Goal: Task Accomplishment & Management: Complete application form

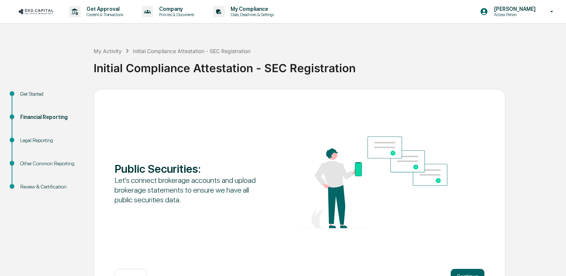
scroll to position [25, 0]
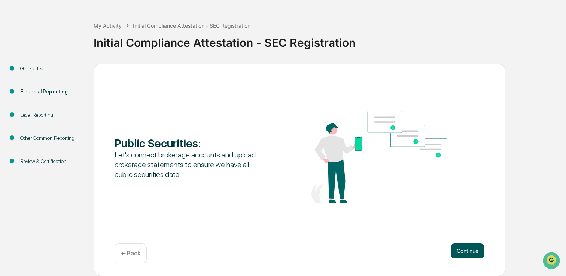
click at [480, 250] on button "Continue" at bounding box center [467, 251] width 34 height 15
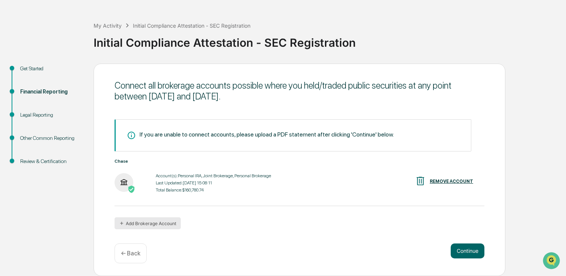
click at [166, 225] on button "Add Brokerage Account" at bounding box center [147, 223] width 66 height 12
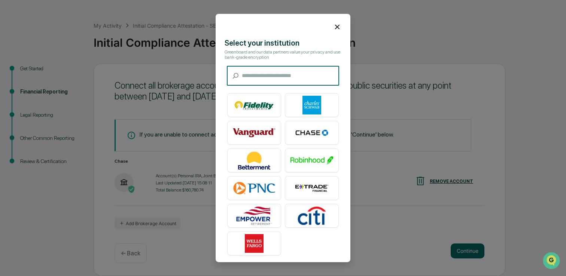
click at [337, 26] on icon at bounding box center [337, 27] width 4 height 4
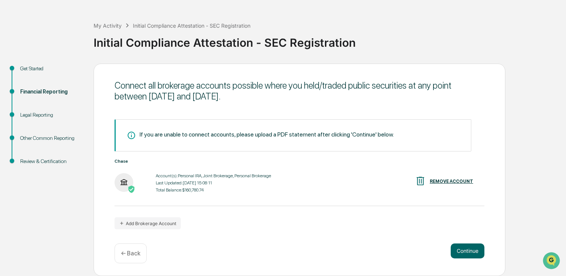
click at [40, 70] on div "Get Started" at bounding box center [50, 69] width 61 height 8
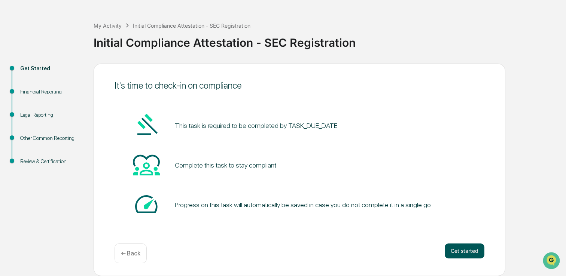
click at [455, 250] on button "Get started" at bounding box center [464, 251] width 40 height 15
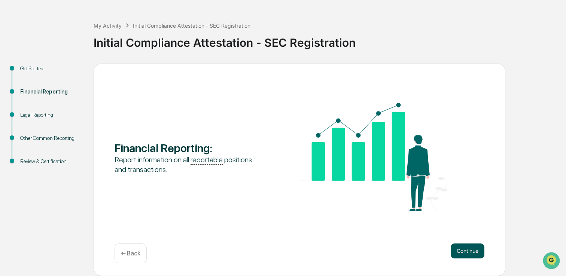
click at [462, 255] on button "Continue" at bounding box center [467, 251] width 34 height 15
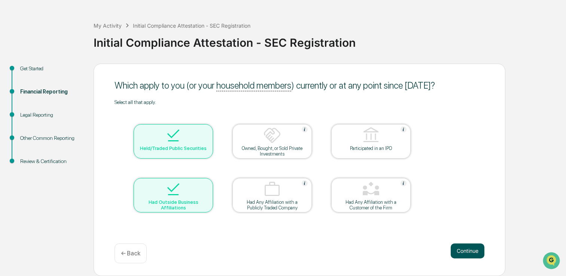
click at [477, 254] on button "Continue" at bounding box center [467, 251] width 34 height 15
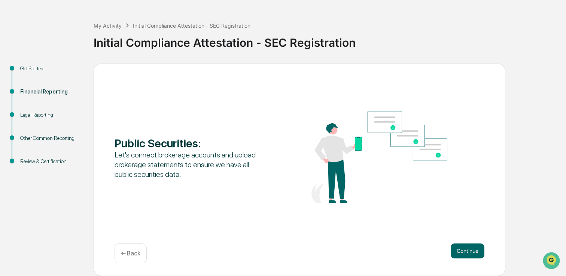
click at [477, 254] on button "Continue" at bounding box center [467, 251] width 34 height 15
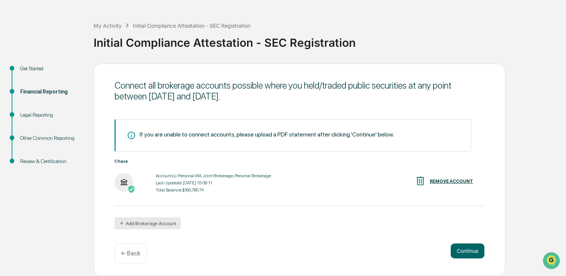
click at [156, 224] on button "Add Brokerage Account" at bounding box center [147, 223] width 66 height 12
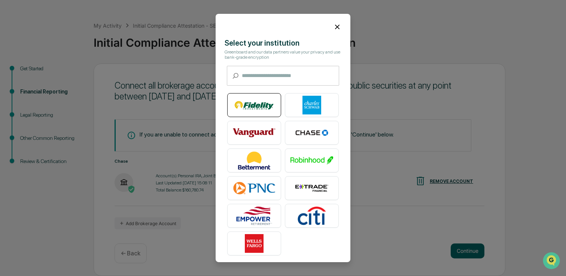
click at [250, 105] on img at bounding box center [254, 105] width 43 height 19
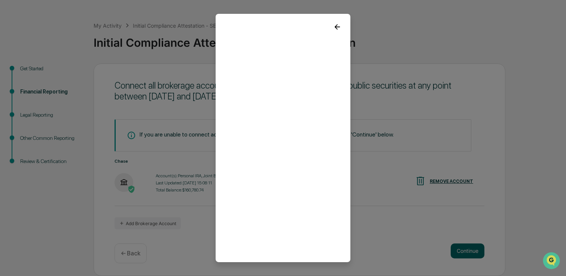
scroll to position [2, 0]
click at [337, 22] on icon at bounding box center [337, 25] width 8 height 8
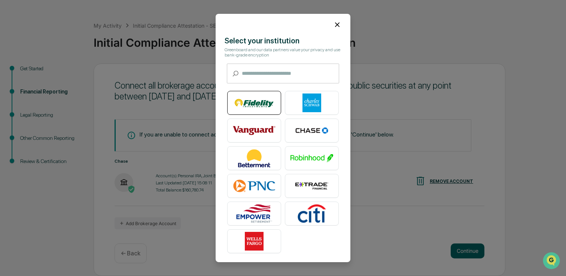
click at [257, 98] on img at bounding box center [254, 103] width 43 height 19
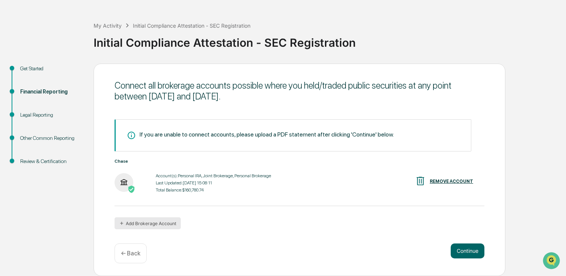
click at [156, 224] on button "Add Brokerage Account" at bounding box center [147, 223] width 66 height 12
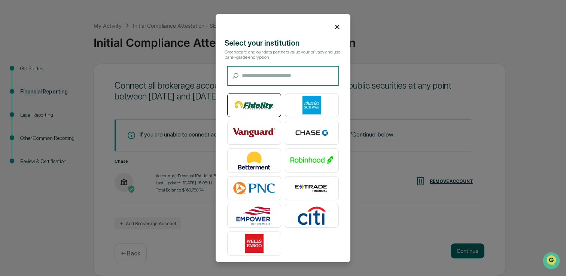
click at [257, 113] on img at bounding box center [254, 105] width 43 height 19
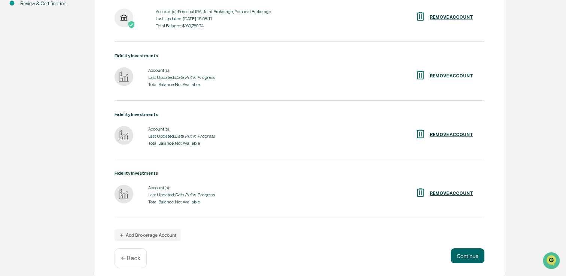
scroll to position [188, 0]
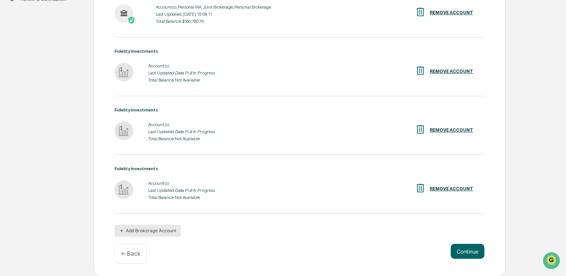
click at [150, 227] on button "Add Brokerage Account" at bounding box center [147, 231] width 66 height 12
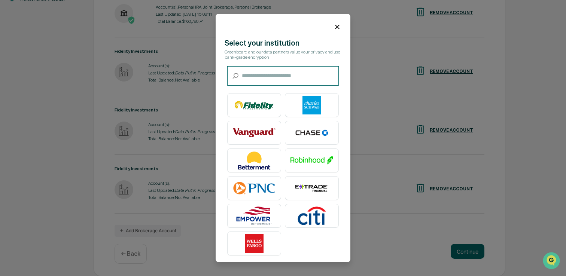
click at [258, 80] on input "text" at bounding box center [290, 76] width 97 height 20
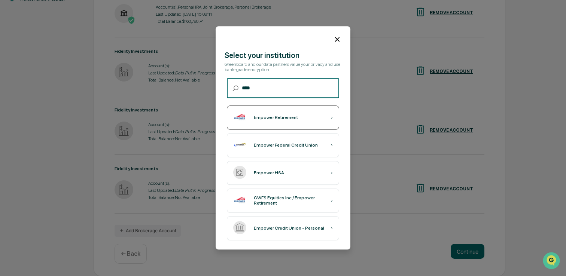
type input "****"
click at [272, 117] on div "Empower Retirement" at bounding box center [276, 117] width 44 height 5
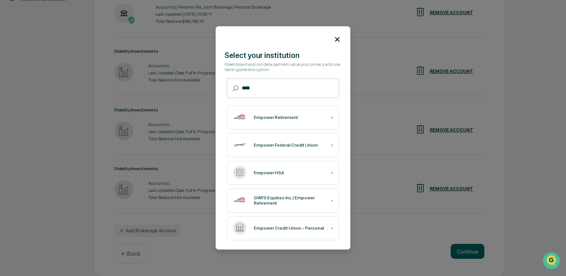
click at [339, 39] on icon at bounding box center [337, 39] width 8 height 8
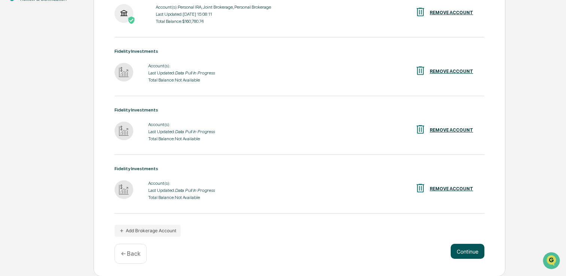
click at [463, 247] on button "Continue" at bounding box center [467, 251] width 34 height 15
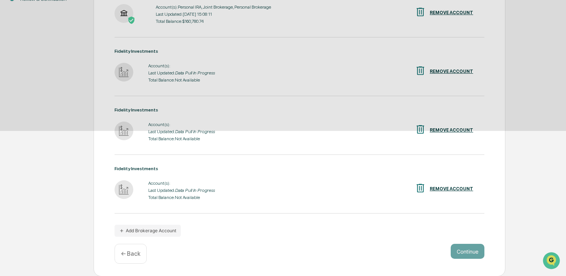
scroll to position [25, 0]
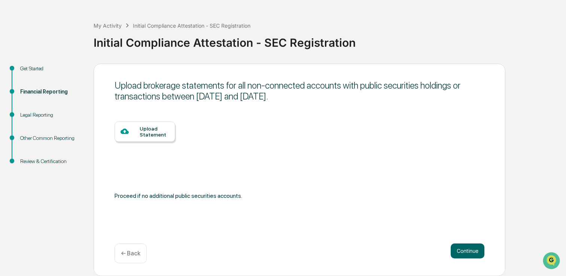
click at [135, 247] on div "← Back" at bounding box center [130, 254] width 32 height 20
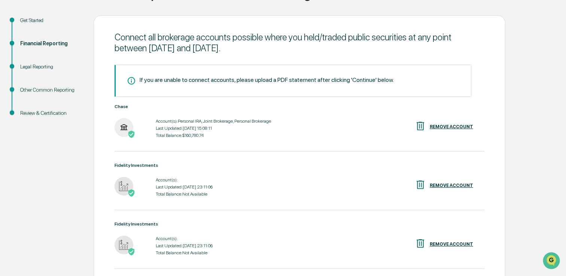
scroll to position [188, 0]
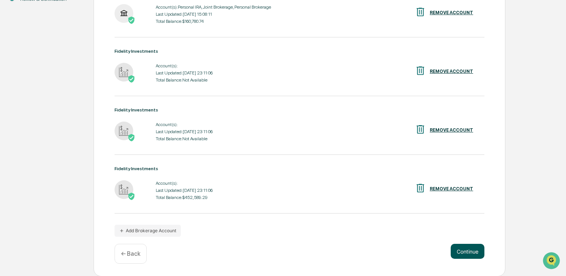
click at [461, 256] on button "Continue" at bounding box center [467, 251] width 34 height 15
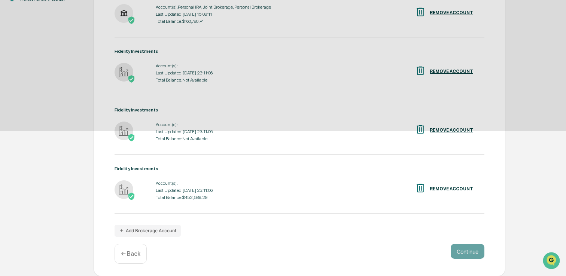
scroll to position [25, 0]
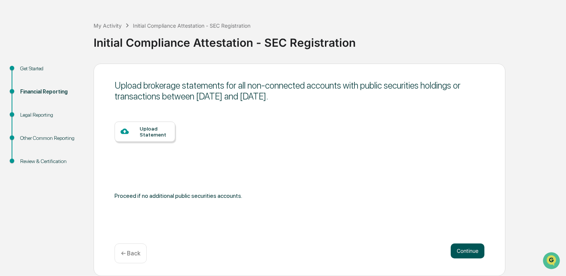
click at [456, 254] on button "Continue" at bounding box center [467, 251] width 34 height 15
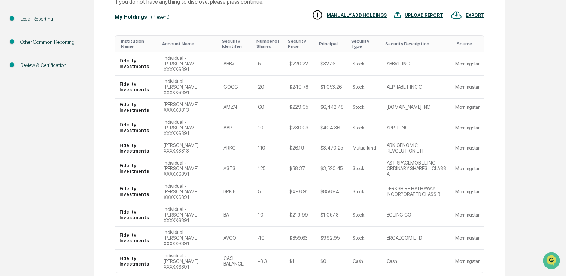
scroll to position [144, 0]
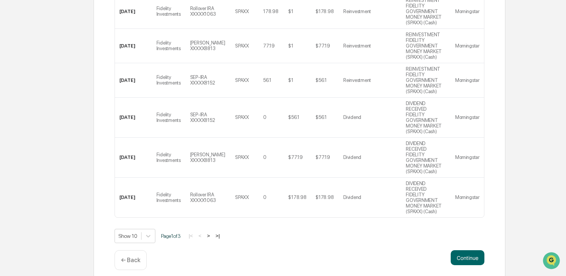
scroll to position [357, 0]
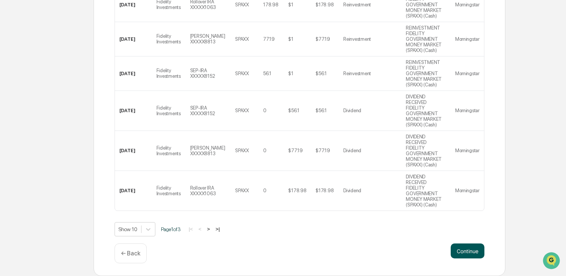
click at [469, 251] on button "Continue" at bounding box center [467, 251] width 34 height 15
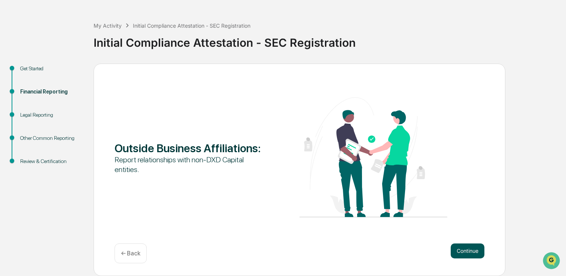
click at [465, 250] on button "Continue" at bounding box center [467, 251] width 34 height 15
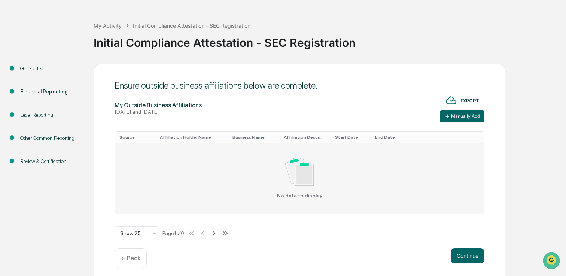
scroll to position [30, 0]
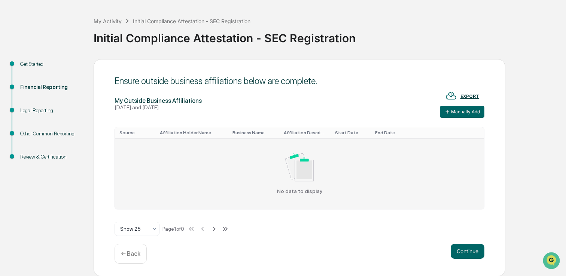
click at [253, 147] on td "No data to display" at bounding box center [299, 173] width 369 height 71
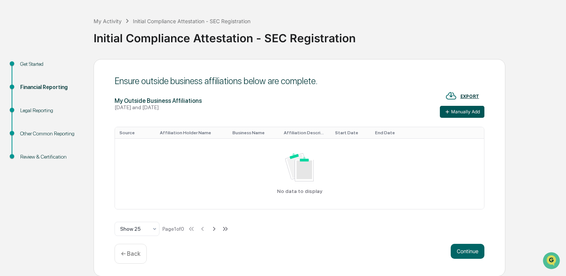
click at [445, 111] on icon at bounding box center [447, 112] width 6 height 6
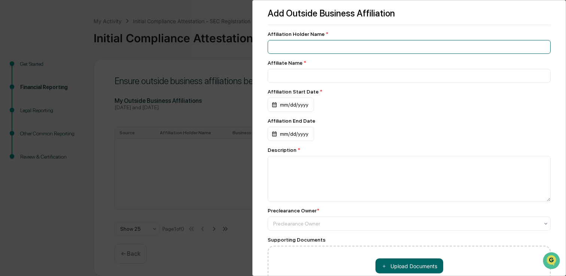
click at [302, 51] on input at bounding box center [409, 47] width 283 height 14
type input "**********"
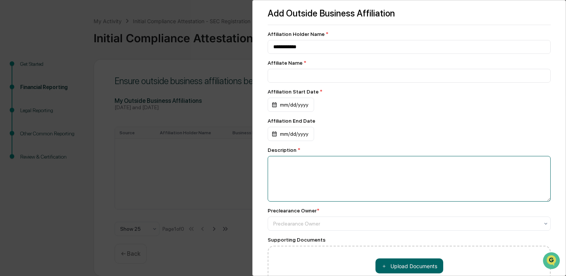
click at [324, 178] on textarea at bounding box center [409, 179] width 283 height 46
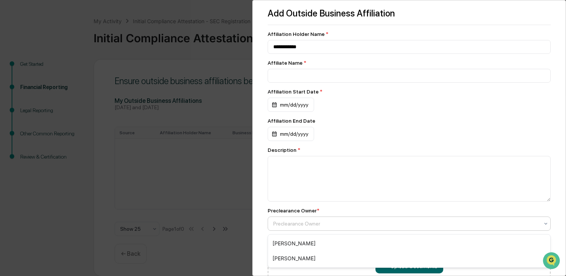
click at [318, 224] on div at bounding box center [406, 223] width 266 height 7
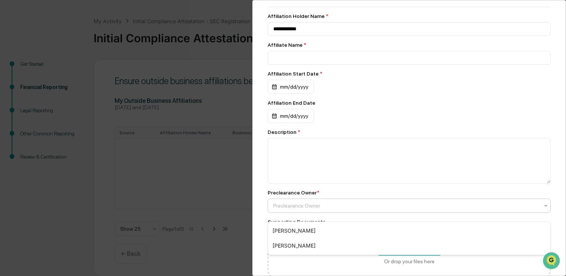
scroll to position [24, 0]
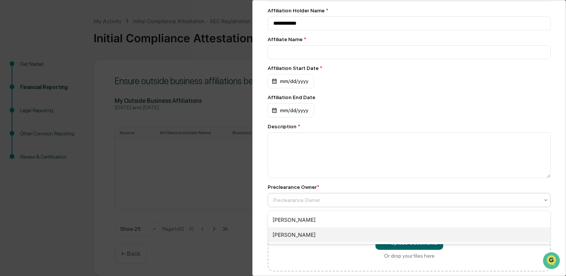
click at [305, 233] on div "[PERSON_NAME]" at bounding box center [409, 234] width 282 height 15
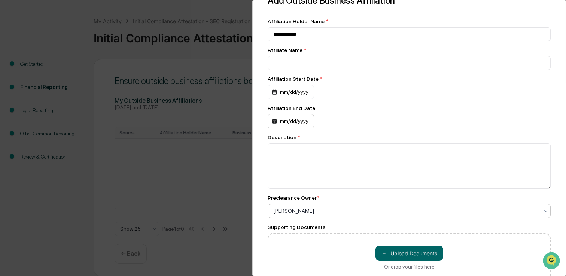
scroll to position [1, 0]
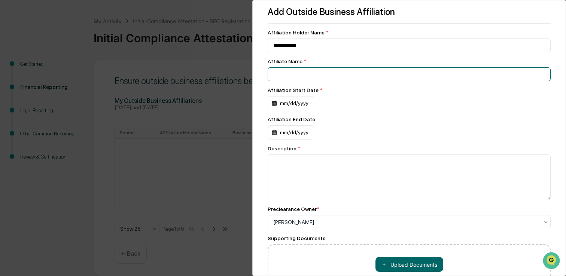
click at [282, 76] on input at bounding box center [409, 74] width 283 height 14
type input "**********"
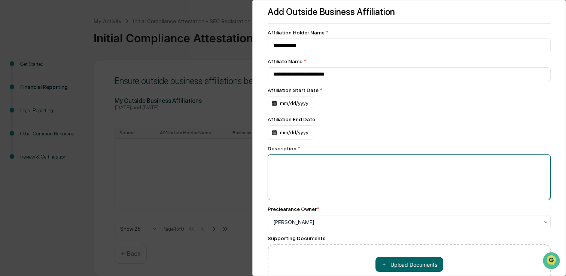
click at [324, 180] on textarea at bounding box center [409, 178] width 283 height 46
paste textarea "**********"
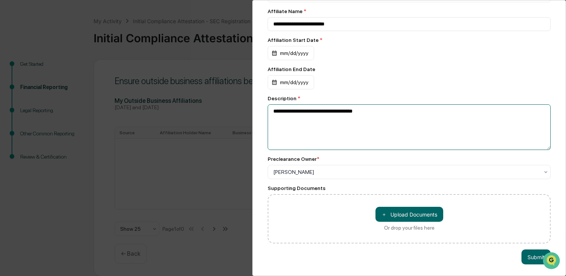
scroll to position [54, 0]
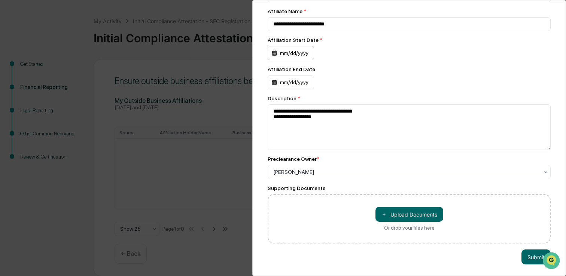
click at [293, 50] on div "mm/dd/yyyy" at bounding box center [291, 53] width 46 height 14
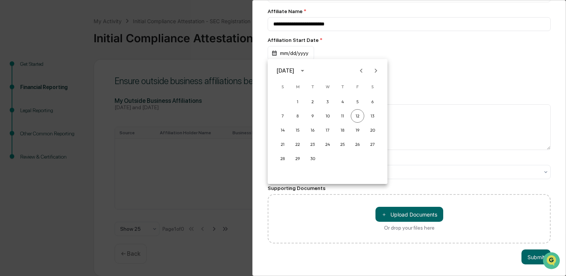
click at [294, 70] on div "[DATE]" at bounding box center [285, 71] width 18 height 8
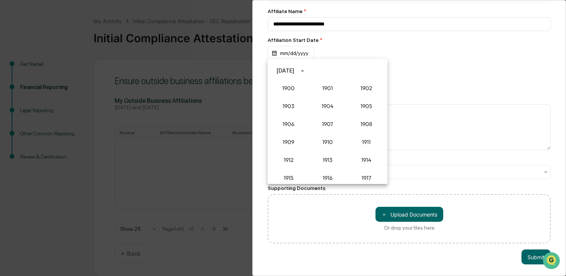
scroll to position [693, 0]
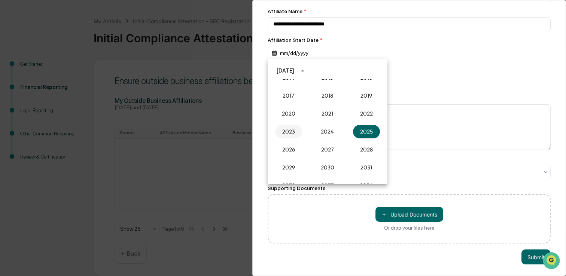
click at [293, 130] on button "2023" at bounding box center [288, 131] width 27 height 13
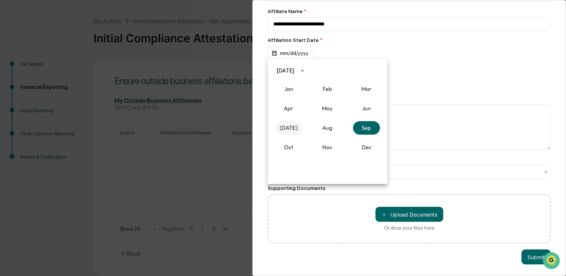
click at [290, 129] on button "[DATE]" at bounding box center [288, 127] width 27 height 13
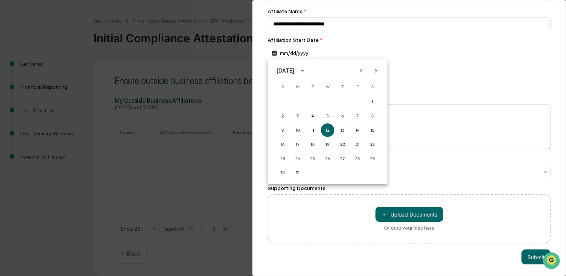
click at [292, 70] on div "[DATE]" at bounding box center [285, 71] width 18 height 8
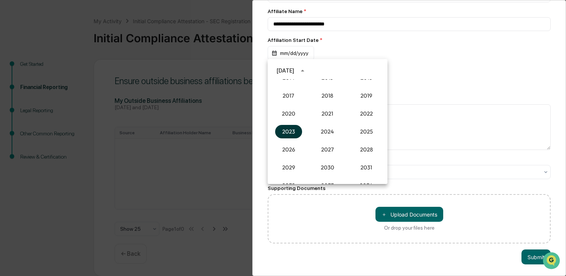
click at [299, 129] on button "2023" at bounding box center [288, 131] width 27 height 13
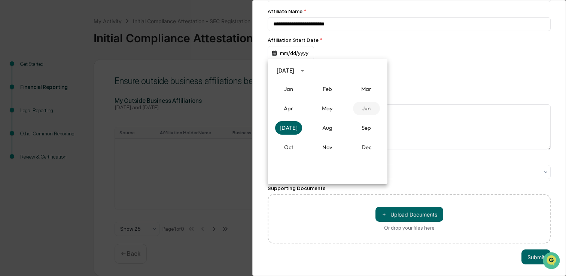
click at [360, 111] on button "Jun" at bounding box center [366, 108] width 27 height 13
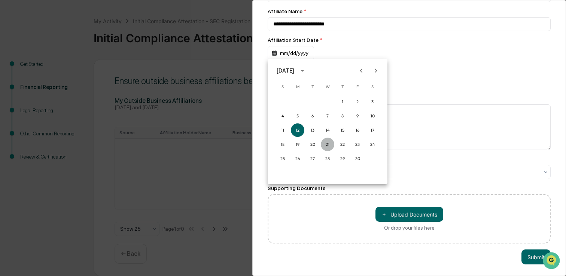
click at [328, 144] on button "21" at bounding box center [327, 144] width 13 height 13
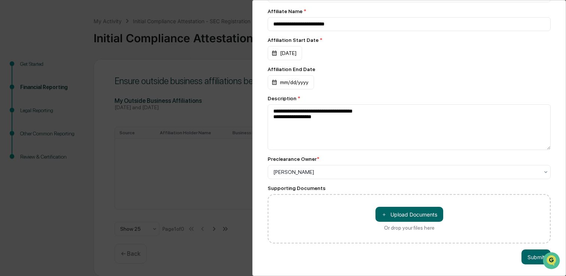
click at [371, 68] on div "Affiliation End Date" at bounding box center [409, 69] width 283 height 6
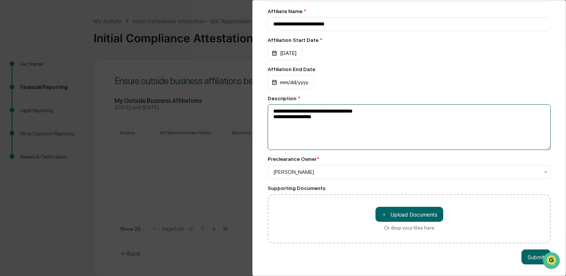
click at [330, 118] on textarea "**********" at bounding box center [409, 127] width 283 height 46
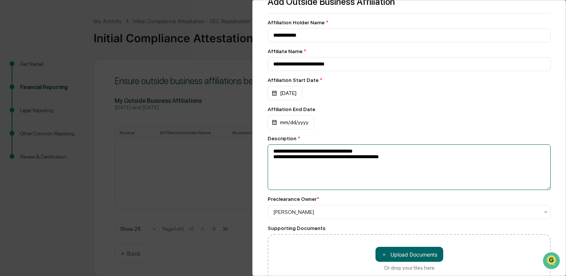
scroll to position [0, 0]
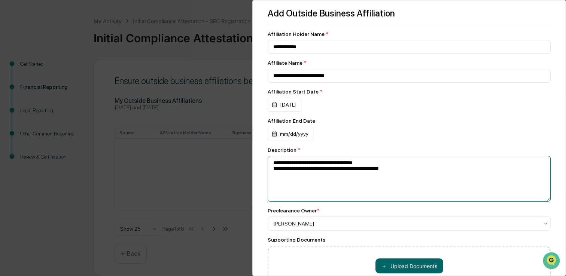
click at [292, 172] on textarea "**********" at bounding box center [409, 179] width 283 height 46
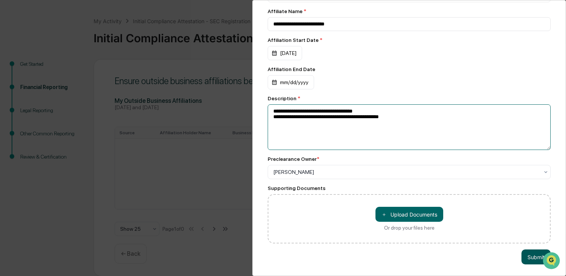
type textarea "**********"
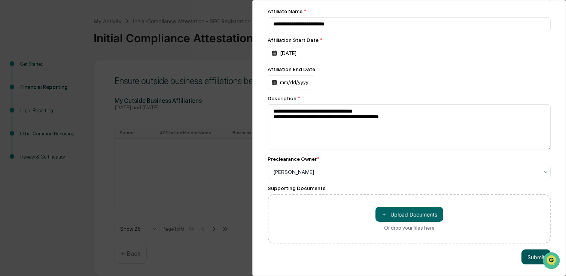
click at [527, 257] on button "Submit" at bounding box center [535, 257] width 29 height 15
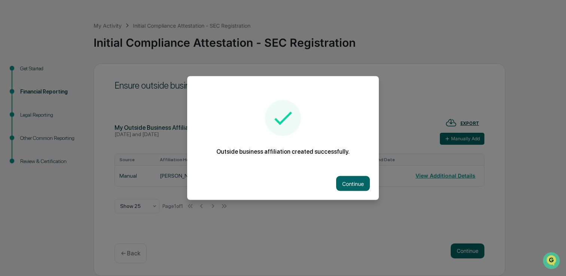
scroll to position [25, 0]
click at [361, 186] on button "Continue" at bounding box center [353, 183] width 34 height 15
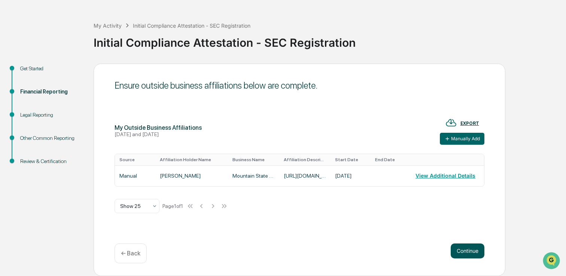
click at [461, 253] on button "Continue" at bounding box center [467, 251] width 34 height 15
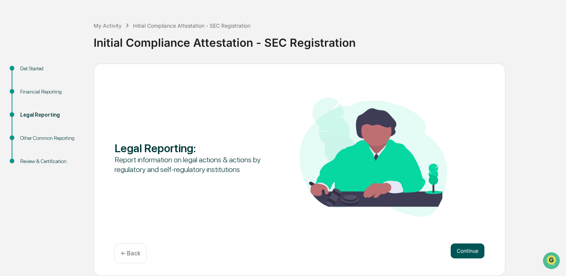
click at [460, 245] on button "Continue" at bounding box center [467, 251] width 34 height 15
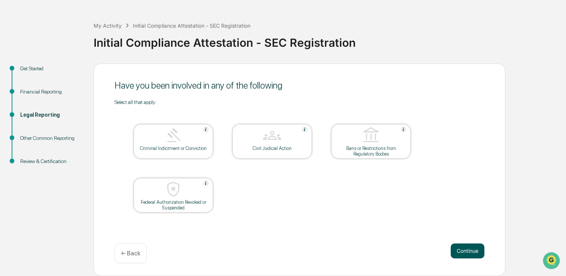
click at [459, 251] on button "Continue" at bounding box center [467, 251] width 34 height 15
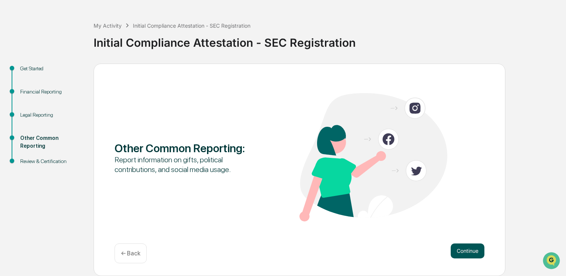
click at [477, 255] on button "Continue" at bounding box center [467, 251] width 34 height 15
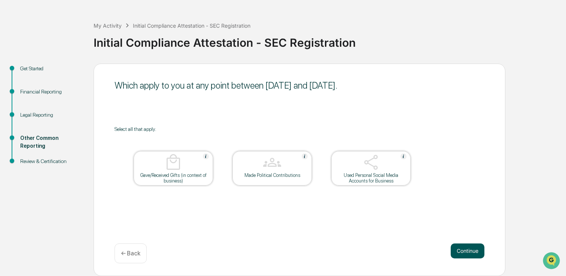
click at [457, 248] on button "Continue" at bounding box center [467, 251] width 34 height 15
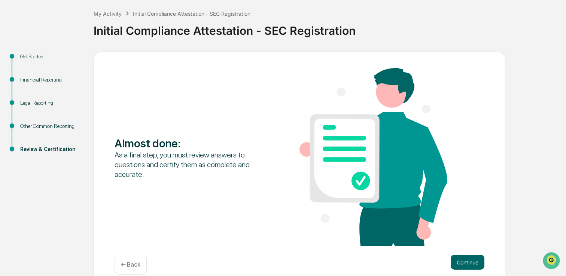
scroll to position [49, 0]
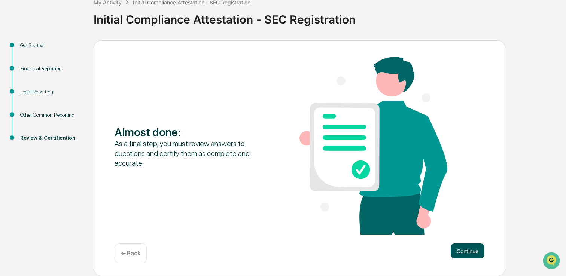
click at [461, 252] on button "Continue" at bounding box center [467, 251] width 34 height 15
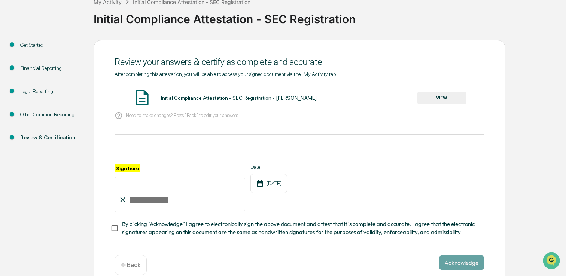
click at [430, 100] on button "VIEW" at bounding box center [441, 98] width 49 height 13
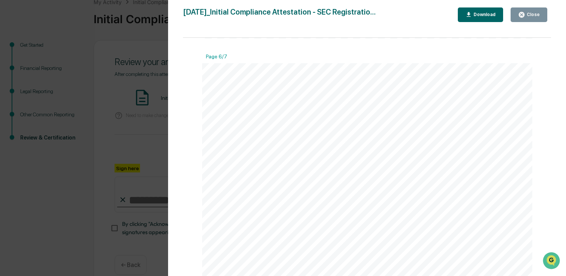
scroll to position [2450, 0]
click at [105, 123] on div "Version History [DATE] 11:16 PM [PERSON_NAME] [DATE]_Initial Compliance Attesta…" at bounding box center [283, 138] width 566 height 276
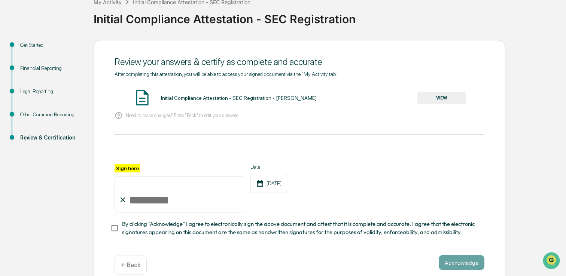
click at [51, 76] on div "Financial Reporting" at bounding box center [50, 76] width 73 height 23
click at [45, 68] on div "Financial Reporting" at bounding box center [50, 68] width 61 height 8
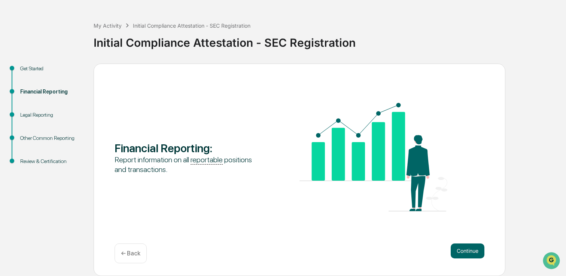
click at [37, 65] on div "Get Started" at bounding box center [50, 69] width 61 height 8
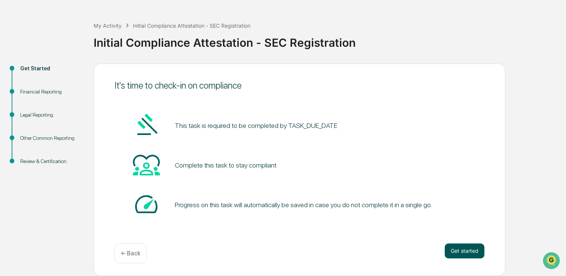
click at [457, 251] on button "Get started" at bounding box center [464, 251] width 40 height 15
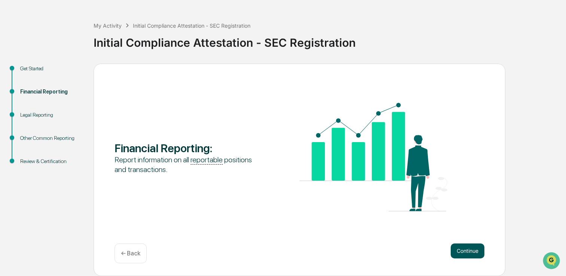
click at [466, 253] on button "Continue" at bounding box center [467, 251] width 34 height 15
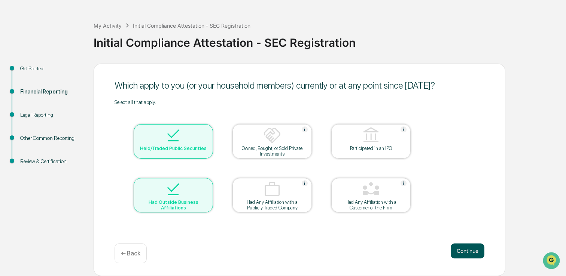
click at [466, 250] on button "Continue" at bounding box center [467, 251] width 34 height 15
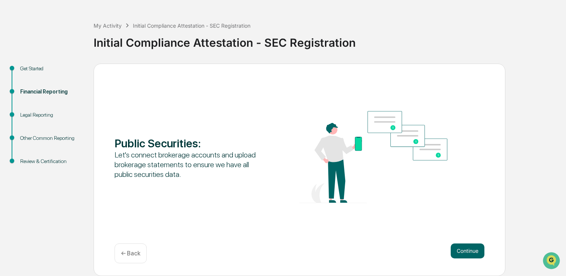
click at [466, 250] on button "Continue" at bounding box center [467, 251] width 34 height 15
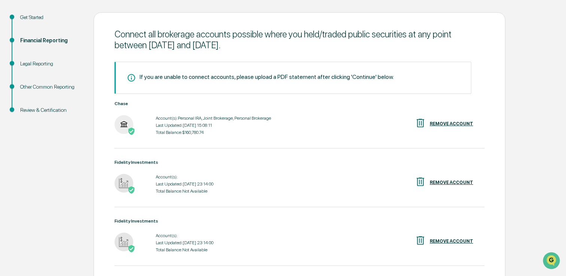
scroll to position [188, 0]
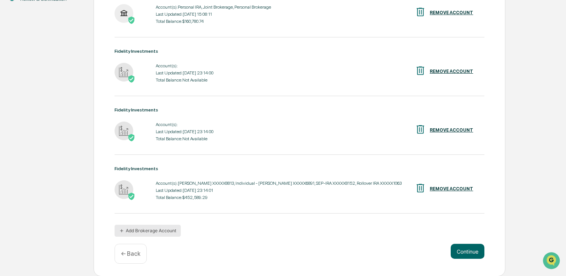
click at [165, 226] on button "Add Brokerage Account" at bounding box center [147, 231] width 66 height 12
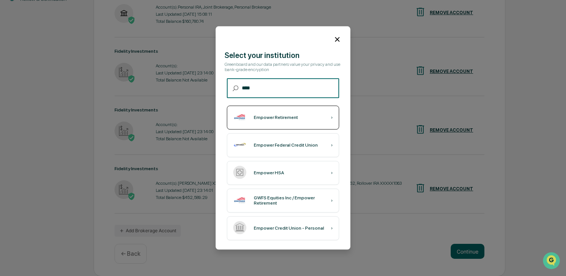
type input "****"
click at [281, 117] on div "Empower Retirement" at bounding box center [276, 117] width 44 height 5
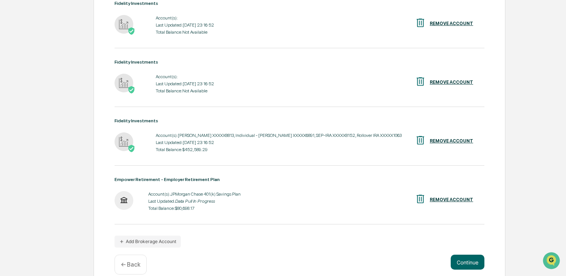
scroll to position [247, 0]
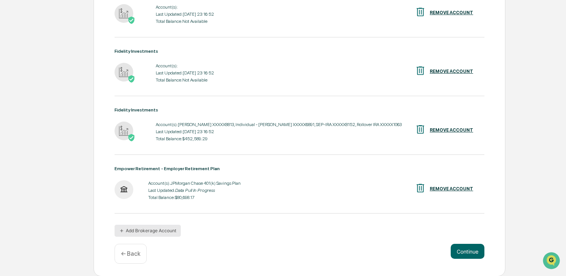
click at [168, 225] on button "Add Brokerage Account" at bounding box center [147, 231] width 66 height 12
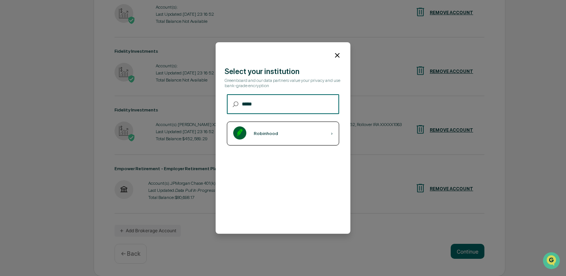
type input "*****"
click at [282, 137] on div "Robinhood ›" at bounding box center [283, 134] width 112 height 24
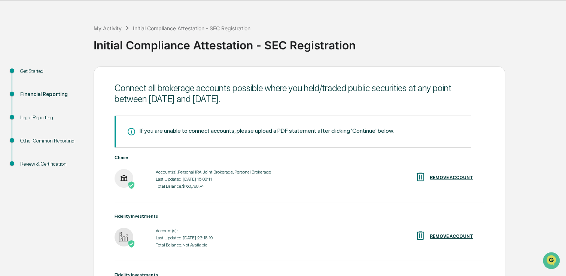
scroll to position [305, 0]
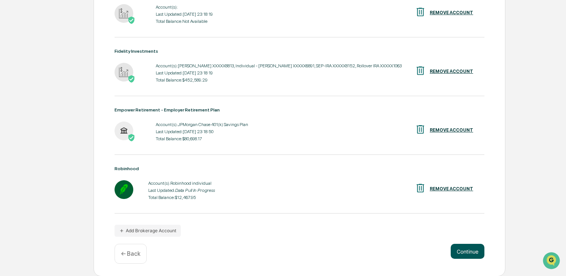
click at [470, 253] on button "Continue" at bounding box center [467, 251] width 34 height 15
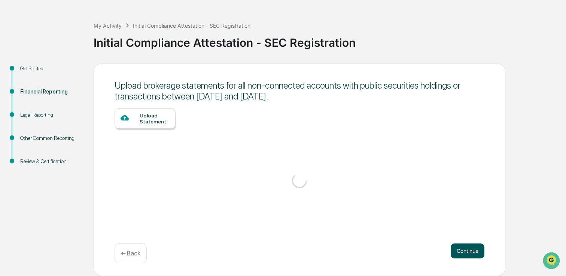
scroll to position [25, 0]
click at [470, 253] on button "Continue" at bounding box center [467, 251] width 34 height 15
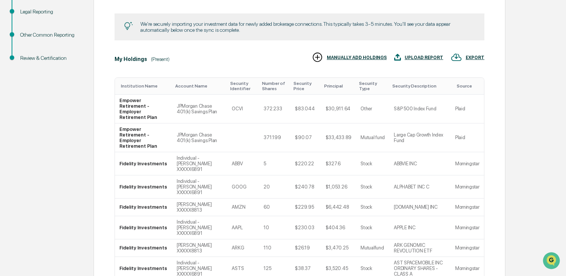
scroll to position [222, 0]
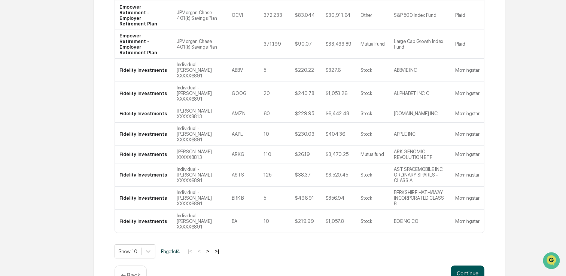
click at [464, 266] on button "Continue" at bounding box center [467, 273] width 34 height 15
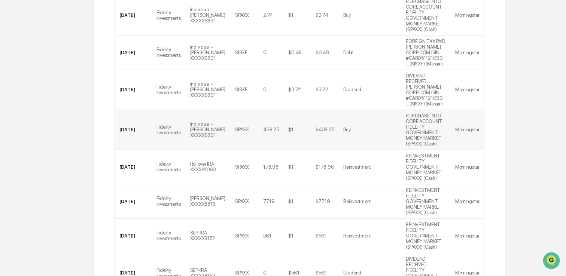
scroll to position [407, 0]
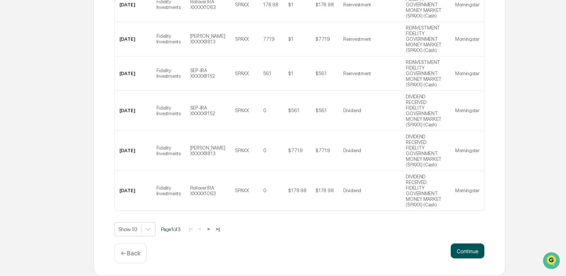
click at [469, 246] on button "Continue" at bounding box center [467, 251] width 34 height 15
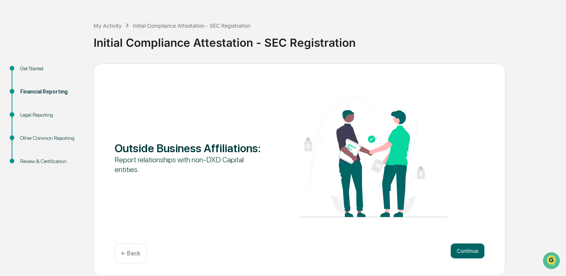
scroll to position [25, 0]
click at [466, 247] on button "Continue" at bounding box center [467, 251] width 34 height 15
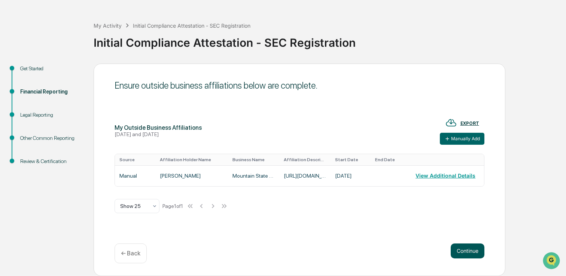
click at [464, 251] on button "Continue" at bounding box center [467, 251] width 34 height 15
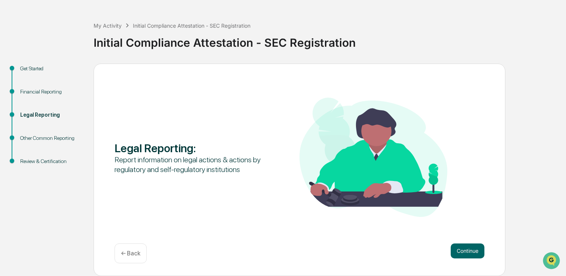
click at [464, 251] on button "Continue" at bounding box center [467, 251] width 34 height 15
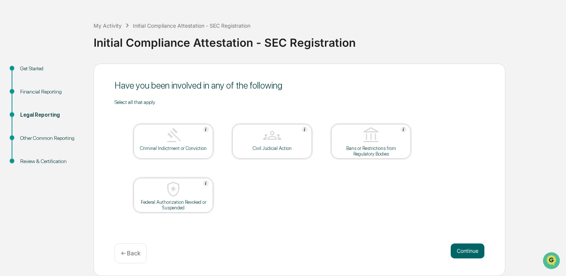
click at [464, 251] on button "Continue" at bounding box center [467, 251] width 34 height 15
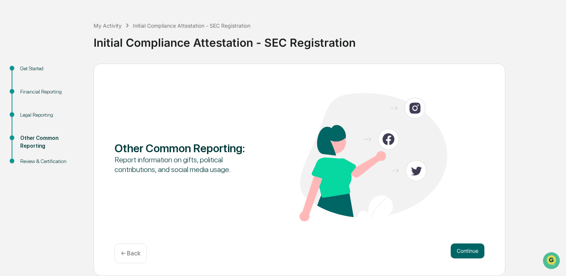
click at [464, 251] on button "Continue" at bounding box center [467, 251] width 34 height 15
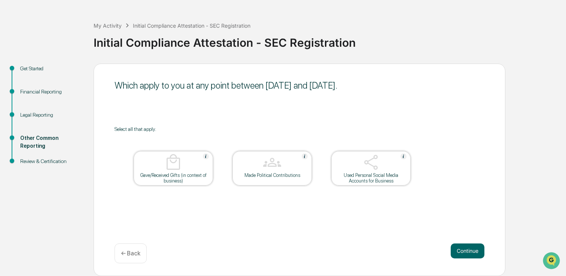
click at [464, 251] on button "Continue" at bounding box center [467, 251] width 34 height 15
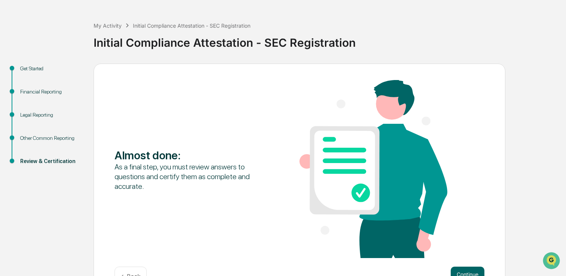
scroll to position [49, 0]
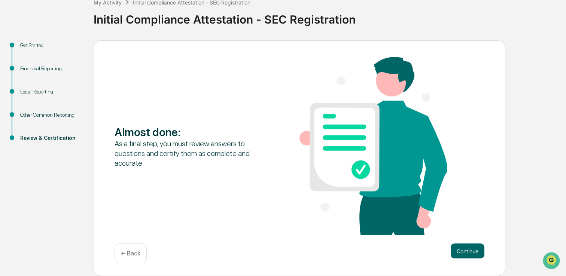
click at [464, 252] on button "Continue" at bounding box center [467, 251] width 34 height 15
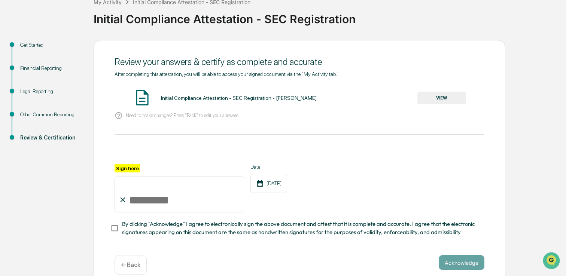
click at [156, 191] on input "Sign here" at bounding box center [179, 195] width 131 height 36
type input "**********"
click at [156, 226] on span "By clicking "Acknowledge" I agree to electronically sign the above document and…" at bounding box center [300, 228] width 356 height 17
click at [450, 263] on button "Acknowledge" at bounding box center [461, 262] width 46 height 15
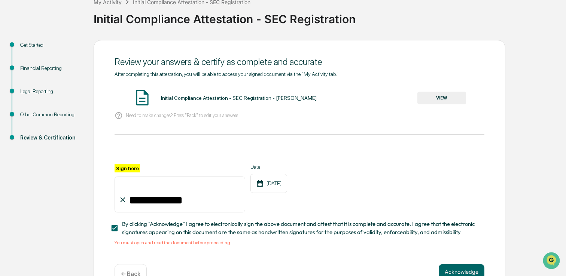
scroll to position [69, 0]
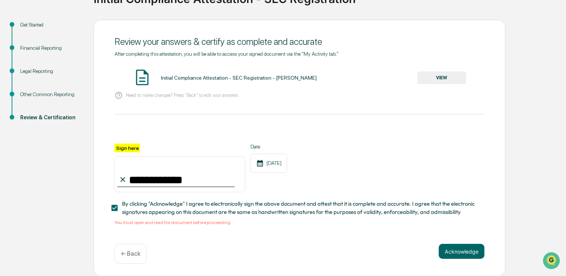
click at [433, 78] on button "VIEW" at bounding box center [441, 77] width 49 height 13
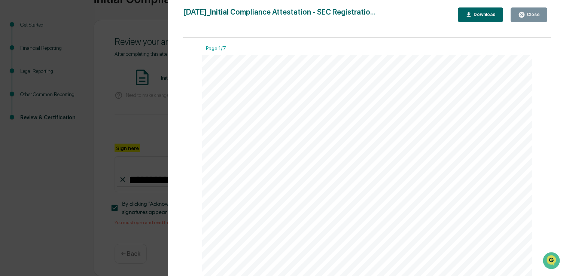
click at [139, 84] on div "Version History [DATE] 11:21 PM [PERSON_NAME] [DATE]_Initial Compliance Attesta…" at bounding box center [283, 138] width 566 height 276
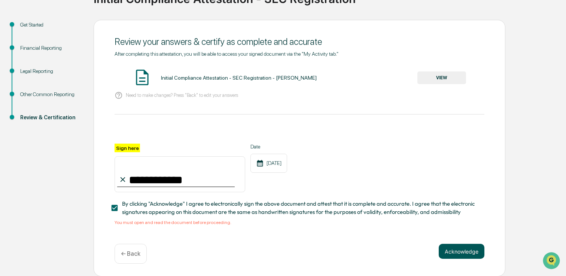
click at [448, 257] on button "Acknowledge" at bounding box center [461, 251] width 46 height 15
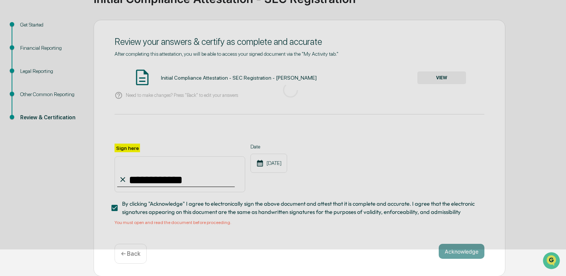
scroll to position [25, 0]
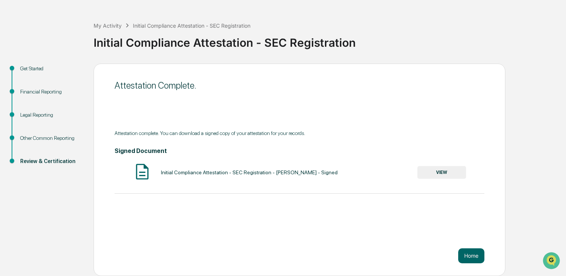
click at [441, 172] on button "VIEW" at bounding box center [441, 172] width 49 height 13
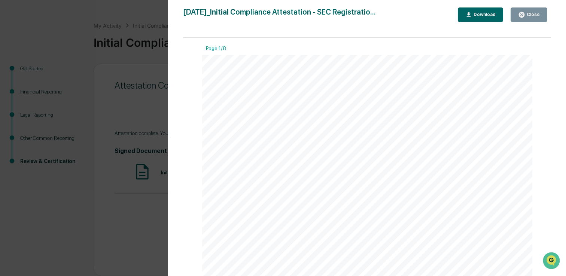
click at [475, 17] on div "Download" at bounding box center [480, 14] width 31 height 7
